Goal: Task Accomplishment & Management: Complete application form

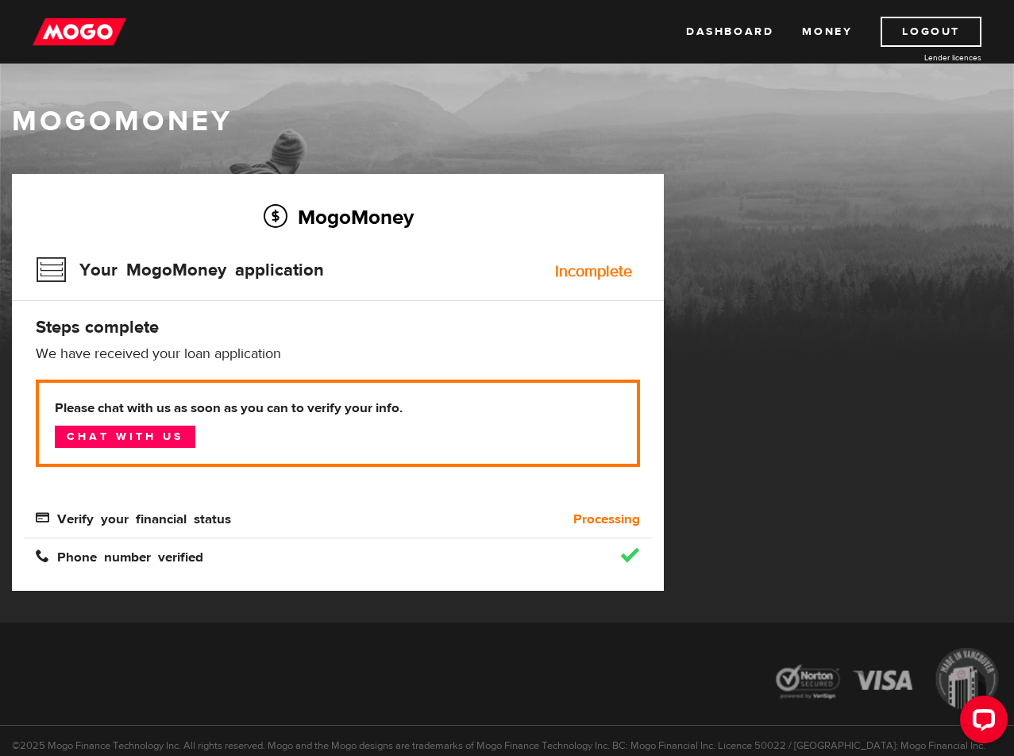
click at [219, 360] on p "We have received your loan application" at bounding box center [338, 353] width 604 height 19
click at [148, 272] on h3 "Your MogoMoney application" at bounding box center [180, 269] width 288 height 41
drag, startPoint x: 388, startPoint y: 277, endPoint x: 460, endPoint y: 279, distance: 72.3
click at [391, 277] on div "Your MogoMoney application Incomplete" at bounding box center [338, 275] width 604 height 52
click at [594, 278] on div "Incomplete" at bounding box center [593, 272] width 77 height 16
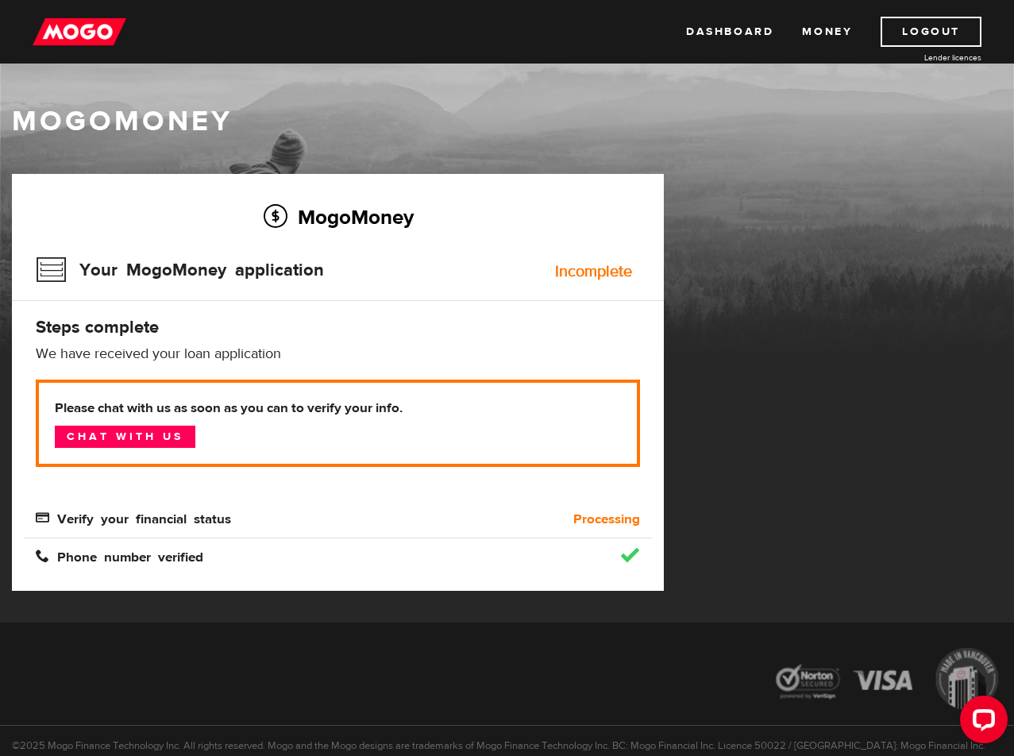
click at [471, 344] on div "MogoMoney Your MogoMoney application Incomplete Steps complete We have received…" at bounding box center [338, 382] width 652 height 417
click at [170, 520] on span "Verify your financial status" at bounding box center [133, 516] width 195 height 13
click at [82, 518] on span "Verify your financial status" at bounding box center [133, 516] width 195 height 13
click at [133, 269] on h3 "Your MogoMoney application" at bounding box center [180, 269] width 288 height 41
click at [728, 29] on link "Dashboard" at bounding box center [729, 32] width 87 height 30
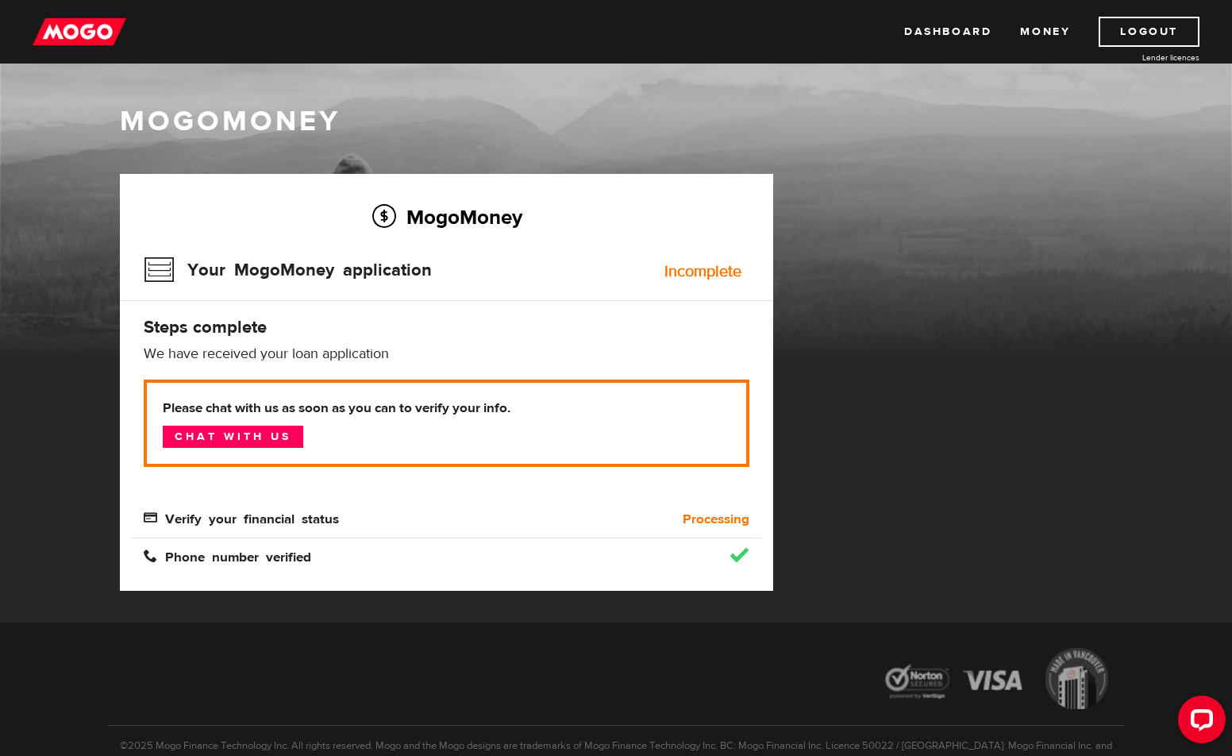
click at [264, 520] on span "Verify your financial status" at bounding box center [241, 516] width 195 height 13
click at [220, 520] on span "Verify your financial status" at bounding box center [241, 516] width 195 height 13
click at [161, 517] on span "Verify your financial status" at bounding box center [241, 516] width 195 height 13
click at [160, 517] on span "Verify your financial status" at bounding box center [241, 516] width 195 height 13
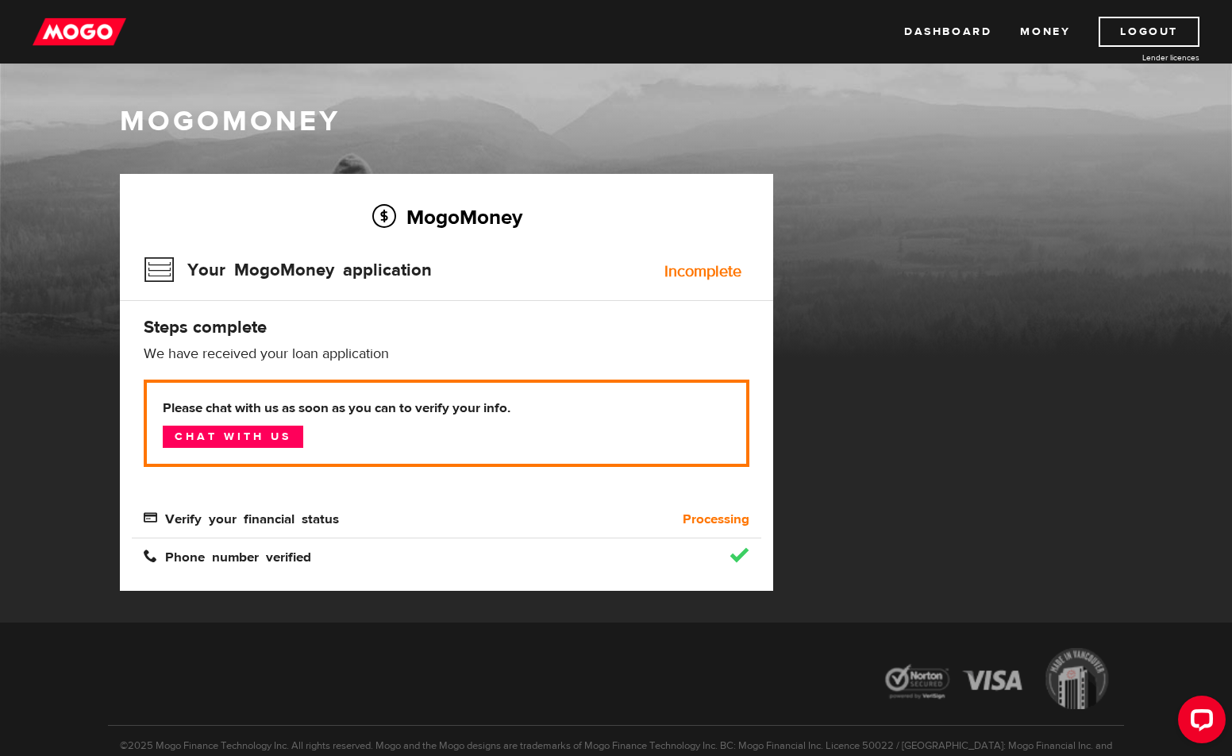
click at [250, 519] on span "Verify your financial status" at bounding box center [241, 516] width 195 height 13
click at [252, 519] on span "Verify your financial status" at bounding box center [241, 516] width 195 height 13
click at [321, 521] on span "Verify your financial status" at bounding box center [241, 516] width 195 height 13
click at [717, 527] on b "Processing" at bounding box center [716, 519] width 67 height 19
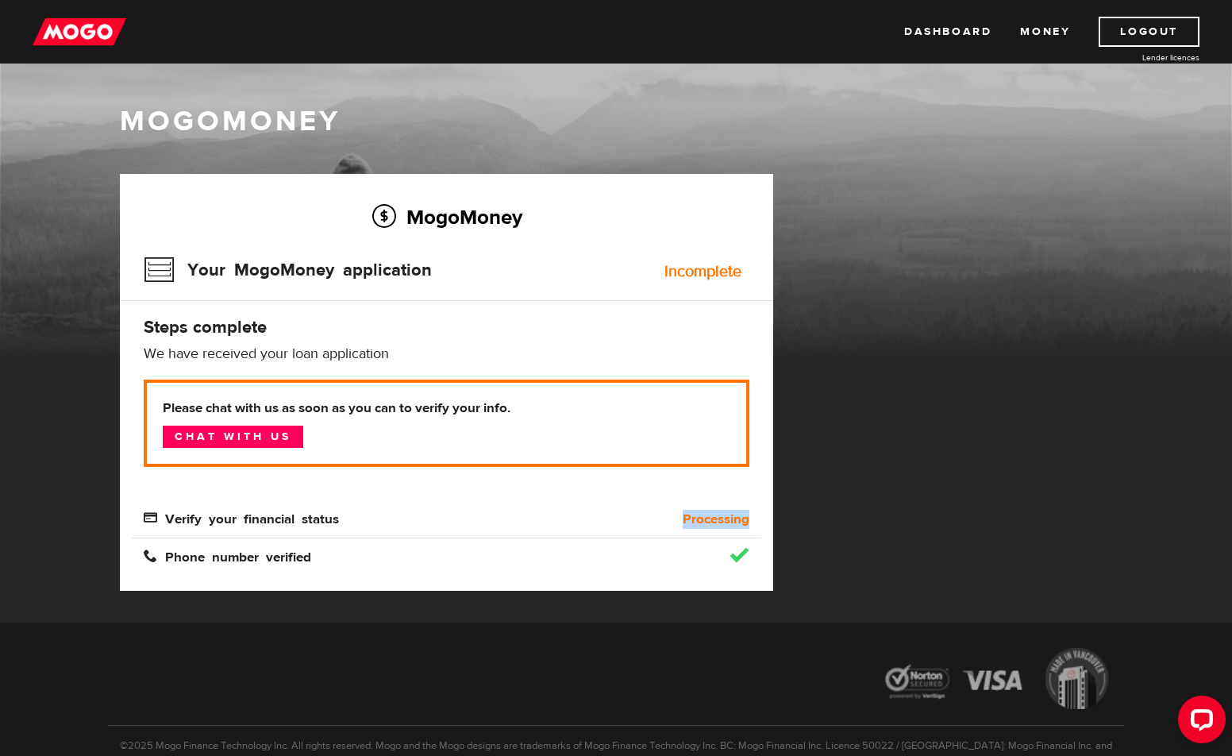
click at [717, 527] on b "Processing" at bounding box center [716, 519] width 67 height 19
click at [599, 512] on div "Verify your financial status" at bounding box center [368, 519] width 472 height 19
